Goal: Task Accomplishment & Management: Manage account settings

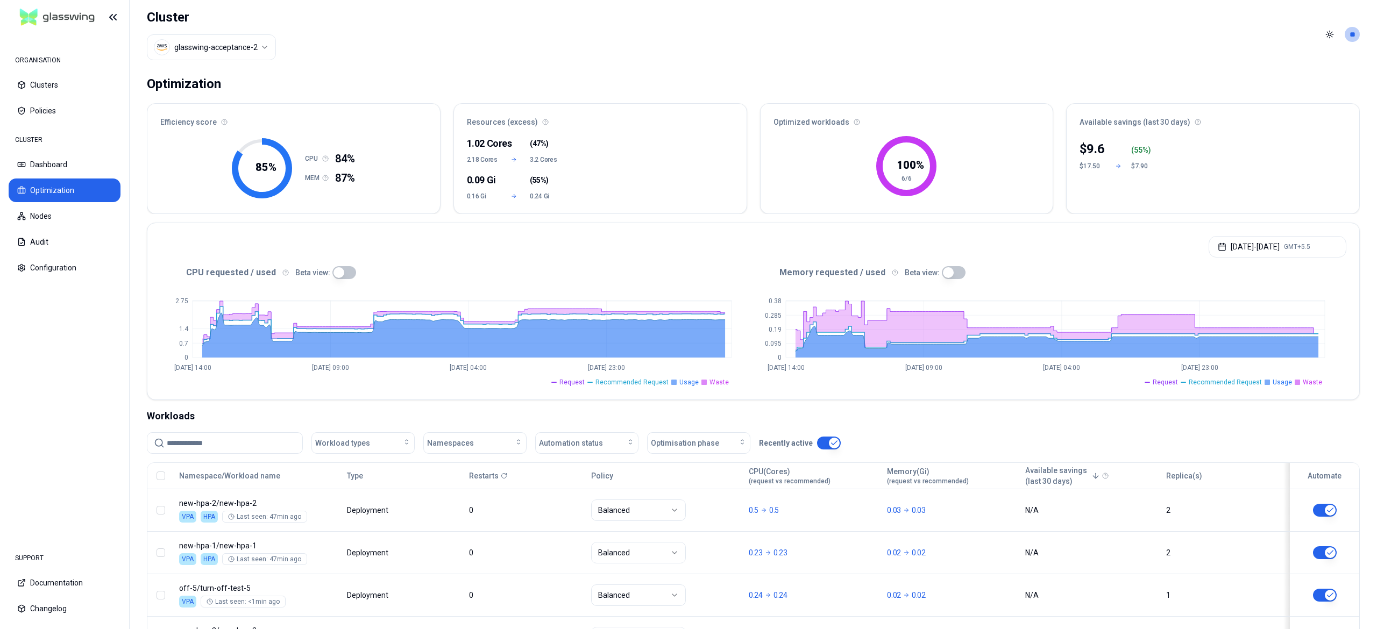
scroll to position [176, 0]
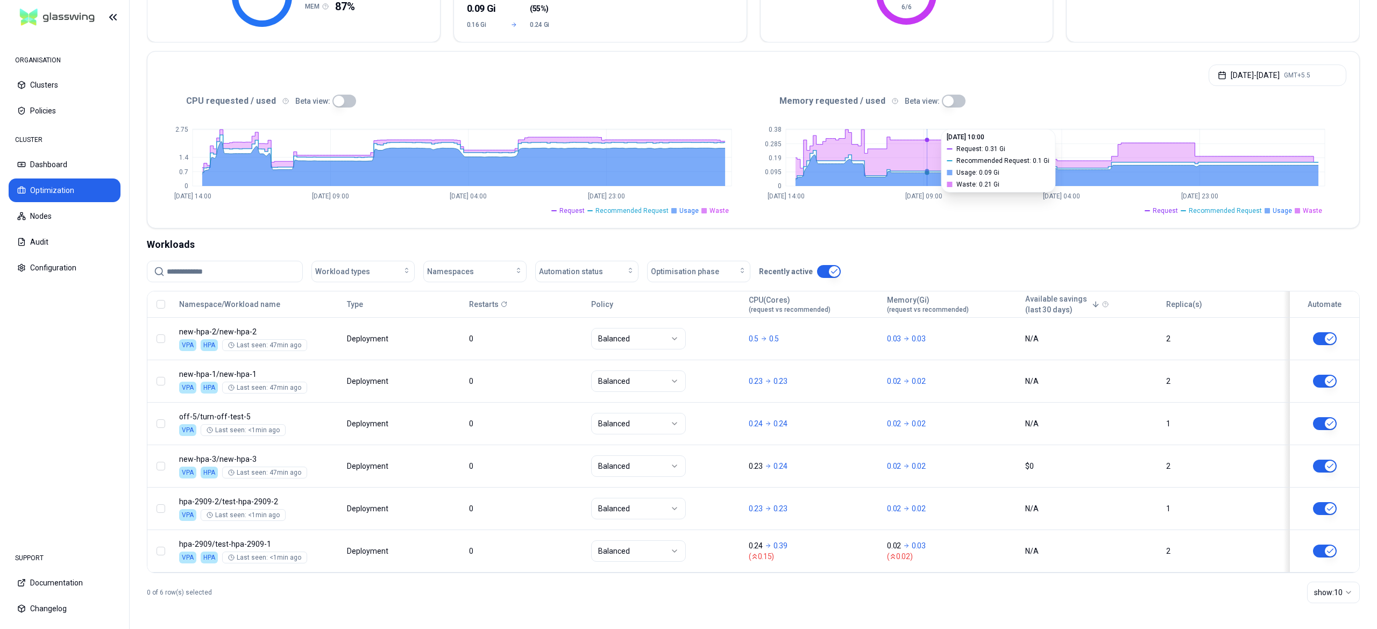
click at [600, 606] on div "0 of 6 row(s) selected show: 10" at bounding box center [753, 592] width 1213 height 39
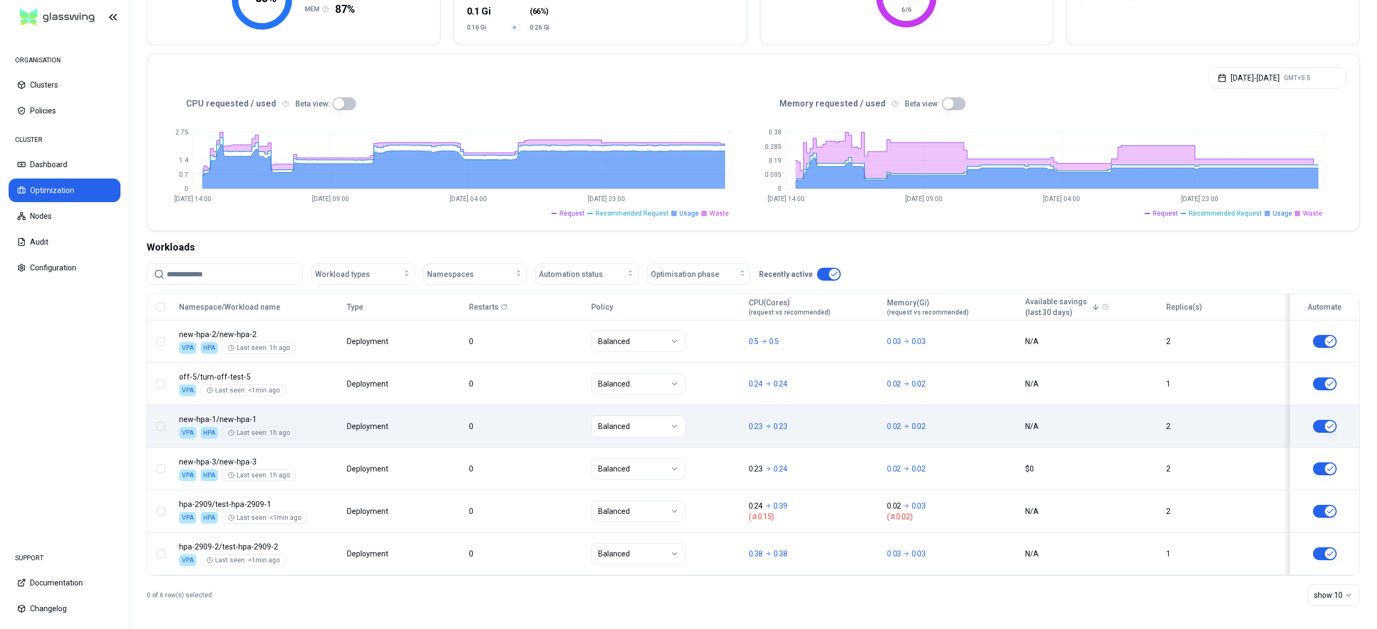
scroll to position [170, 0]
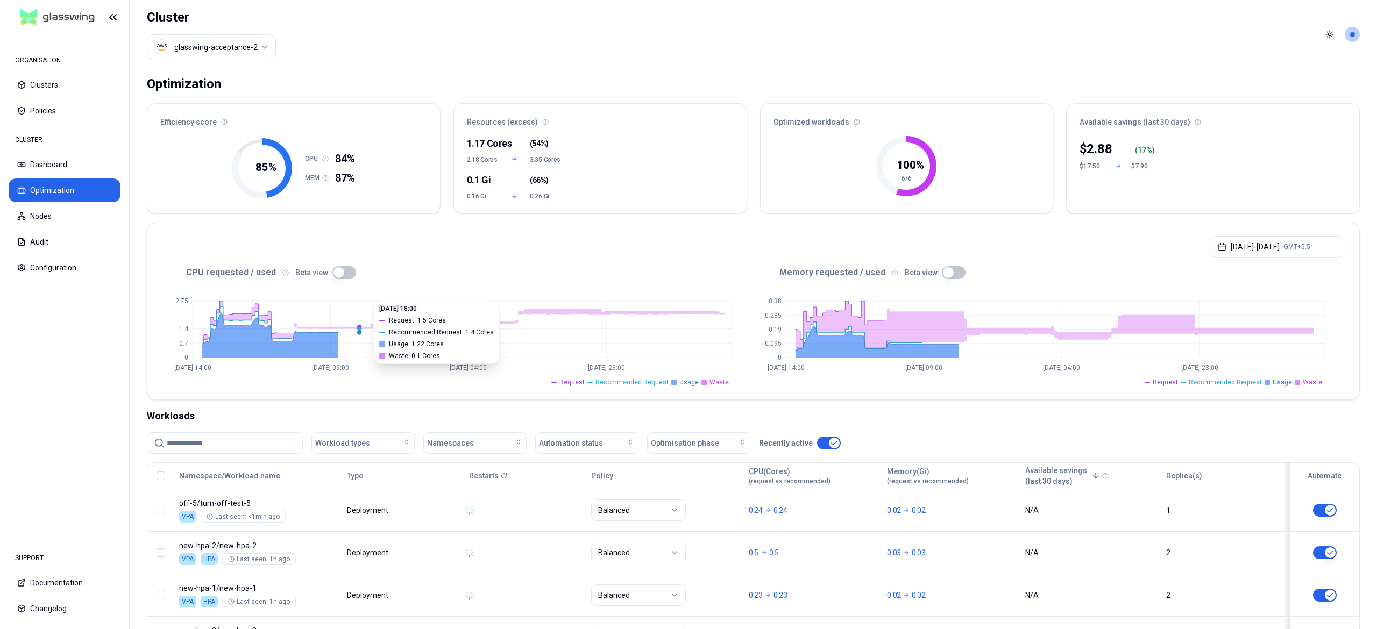
scroll to position [176, 0]
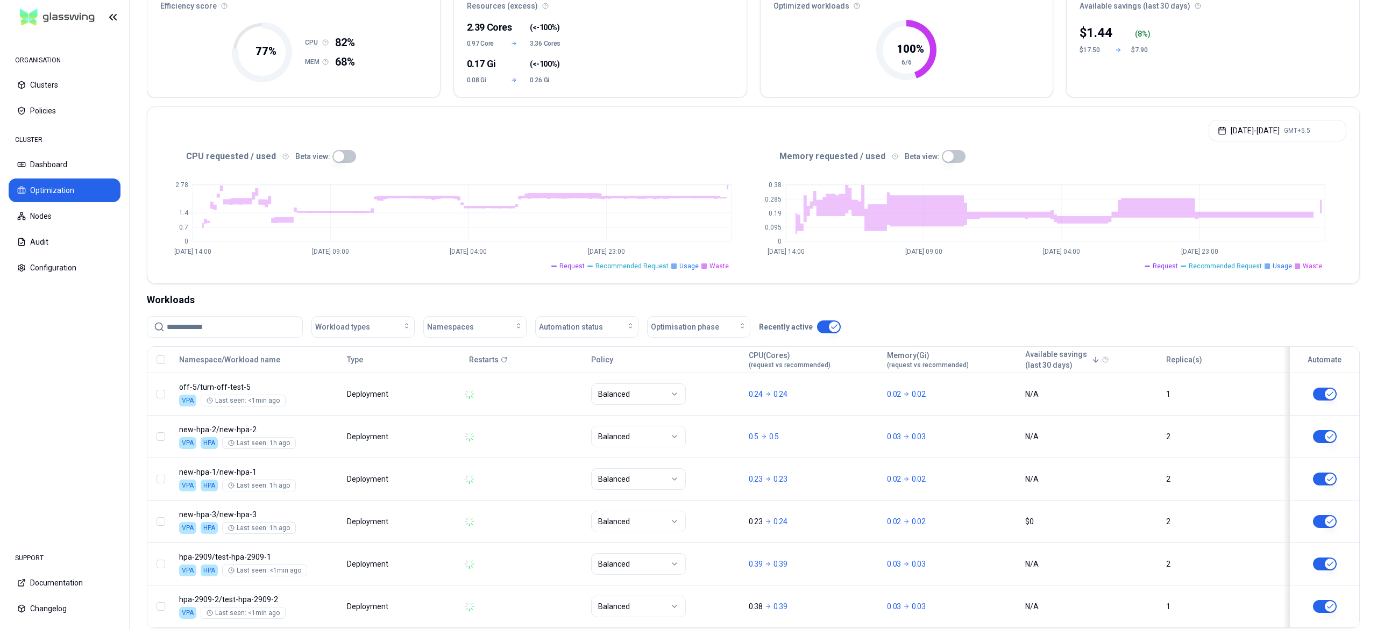
scroll to position [176, 0]
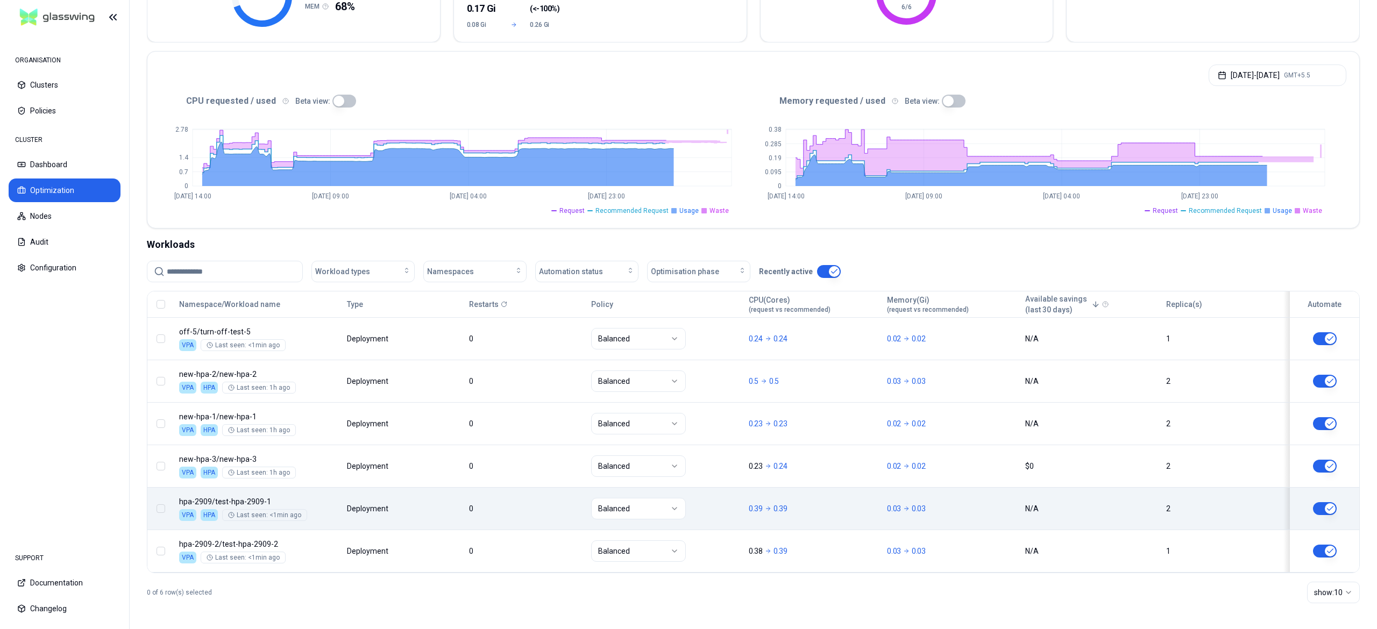
click at [1320, 511] on button "button" at bounding box center [1325, 508] width 24 height 13
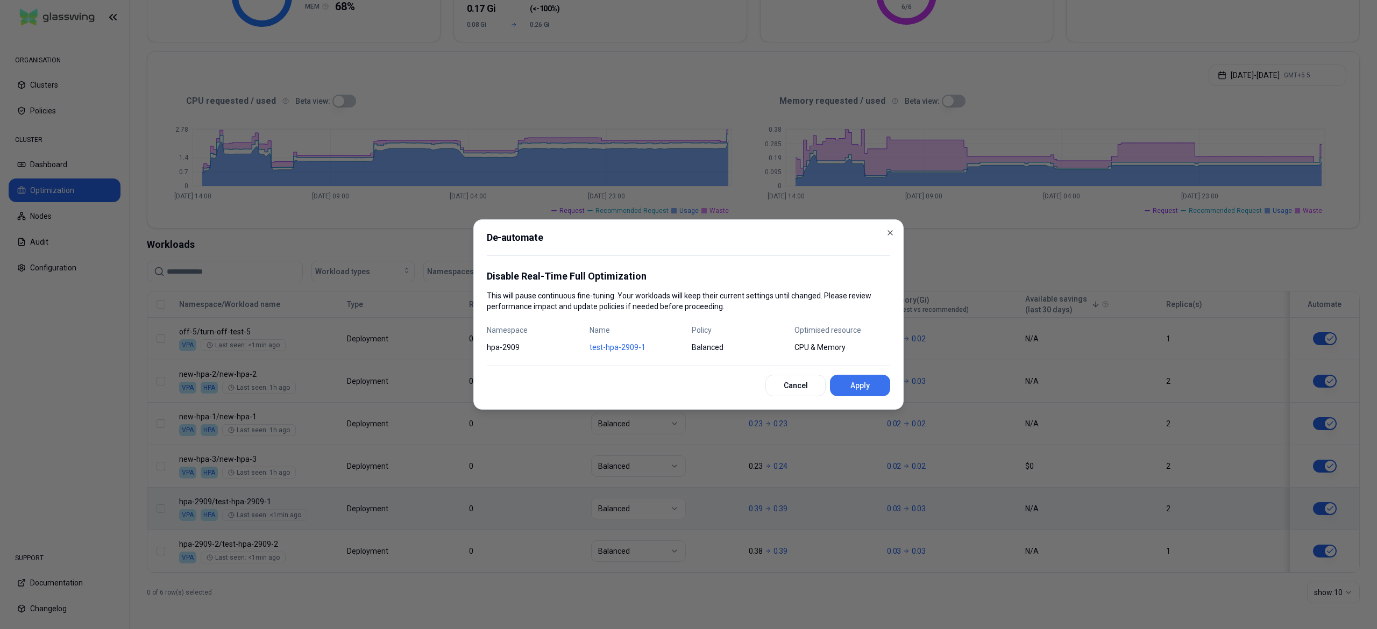
click at [850, 389] on button "Apply" at bounding box center [860, 386] width 60 height 22
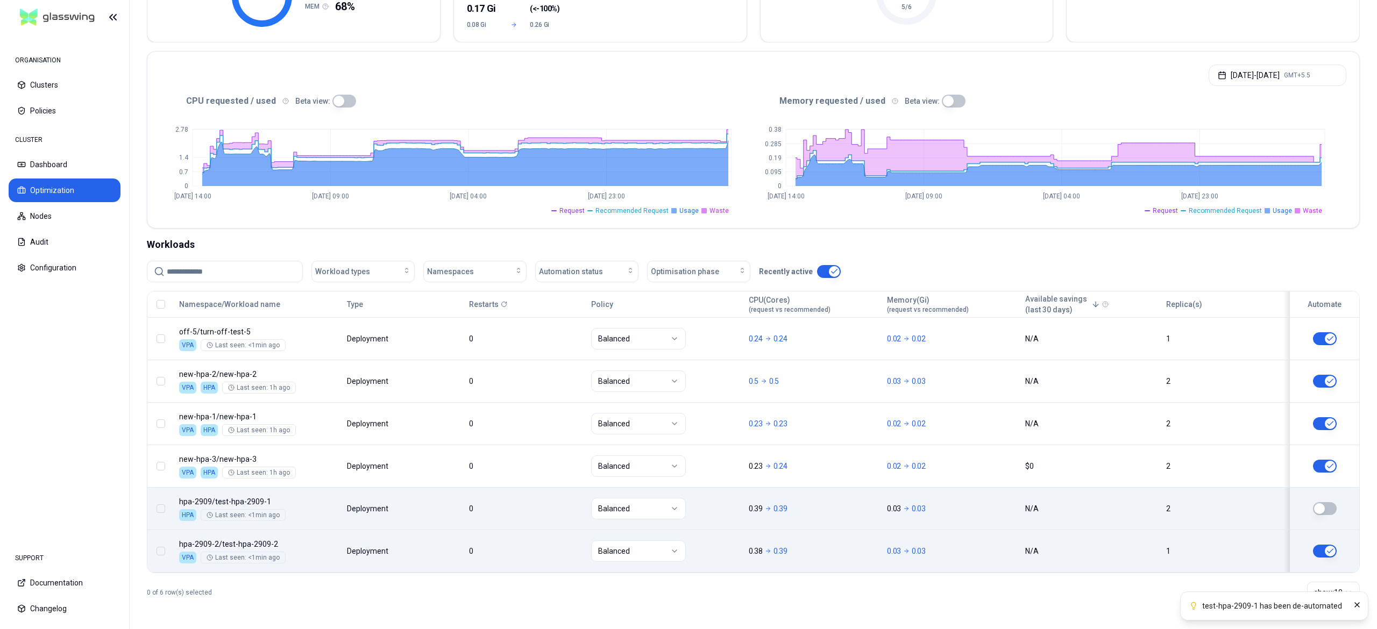
click at [1321, 551] on button "button" at bounding box center [1325, 551] width 24 height 13
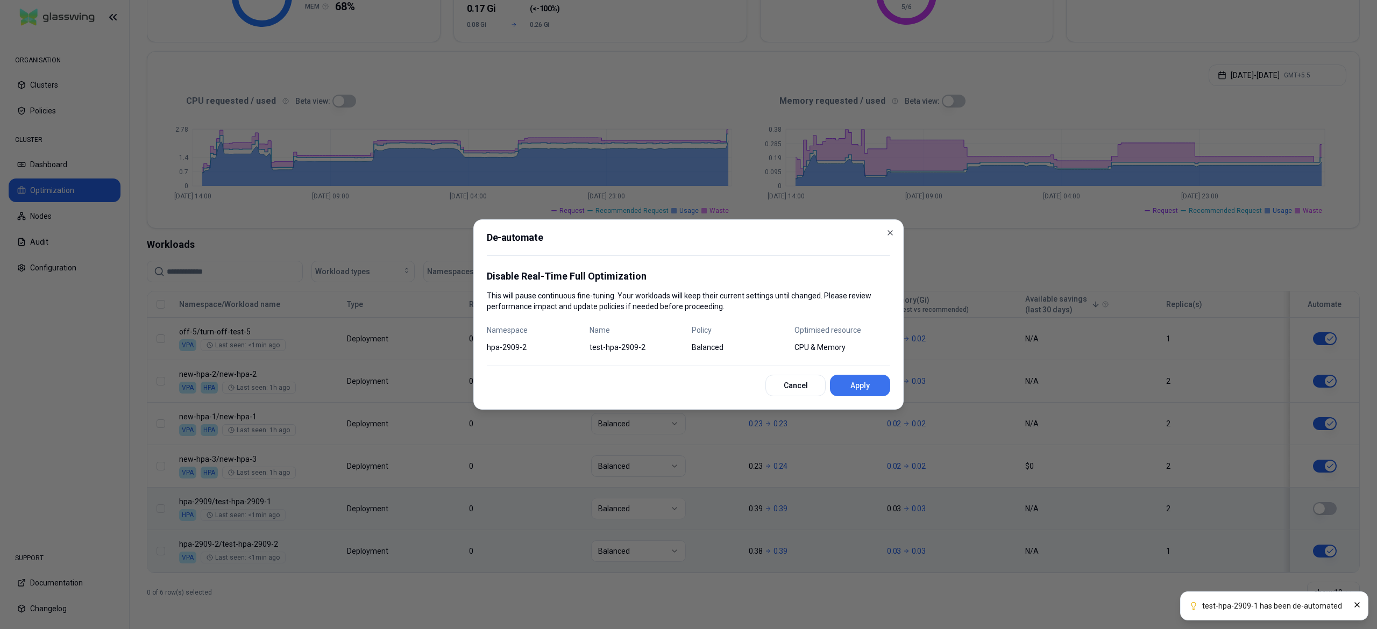
click at [856, 381] on button "Apply" at bounding box center [860, 386] width 60 height 22
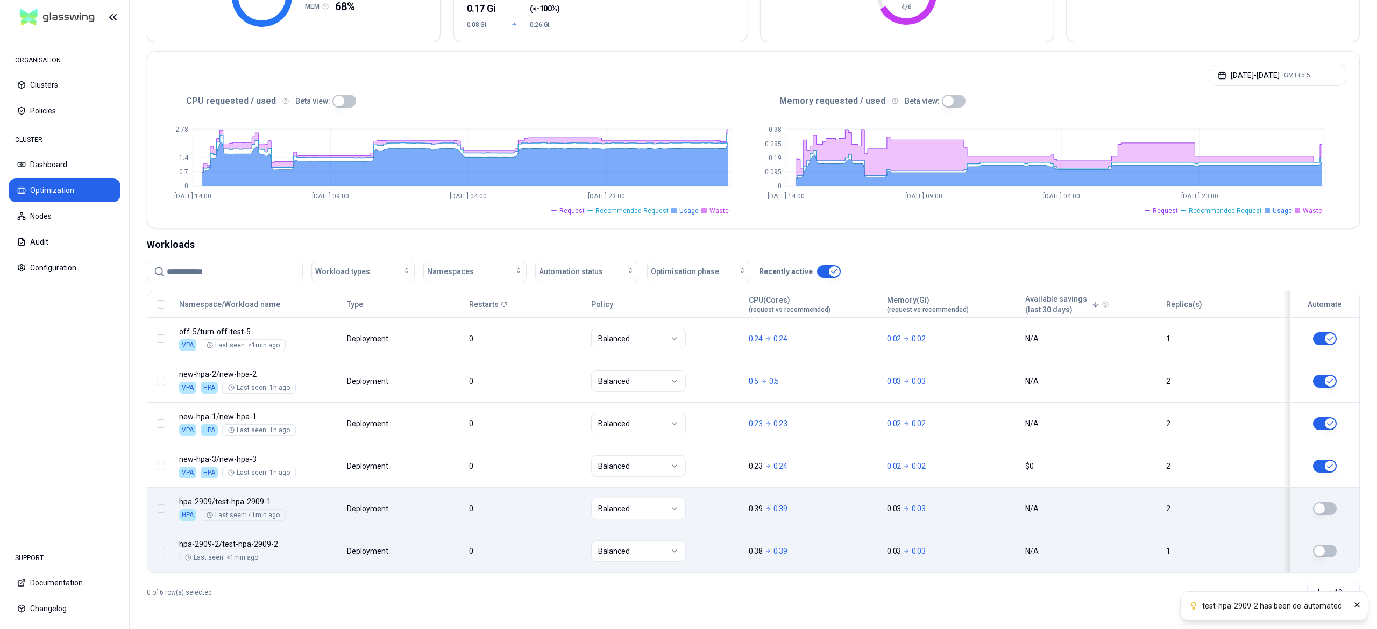
click at [562, 593] on div "0 of 6 row(s) selected show: 10" at bounding box center [753, 592] width 1213 height 39
click at [512, 220] on div "CPU requested / used Beta view: 0 0.7 1.4 2.78 Sep 22 14:00 Sep 24 09:00 Sep 26…" at bounding box center [753, 160] width 1212 height 136
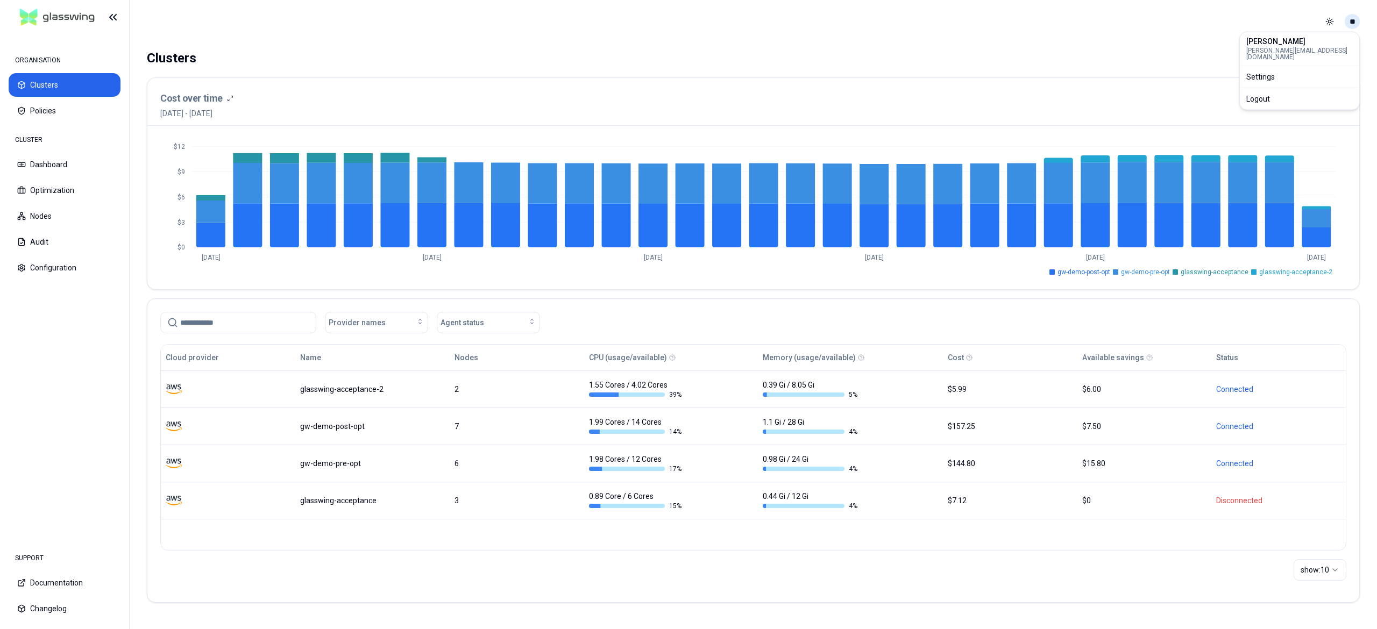
click at [1353, 20] on html "ORGANISATION Clusters Policies CLUSTER Dashboard Optimization Nodes Audit Confi…" at bounding box center [688, 314] width 1377 height 629
click at [1270, 95] on div "Logout" at bounding box center [1299, 98] width 115 height 17
